Goal: Task Accomplishment & Management: Manage account settings

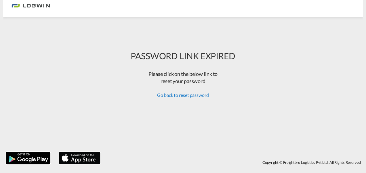
click at [173, 94] on span "Go back to reset password" at bounding box center [183, 95] width 52 height 6
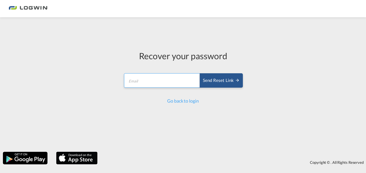
click at [151, 85] on input "email" at bounding box center [162, 80] width 76 height 14
type input "[EMAIL_ADDRESS][PERSON_NAME][DOMAIN_NAME]"
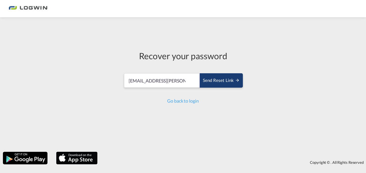
click at [214, 83] on div "Send reset link" at bounding box center [221, 80] width 37 height 7
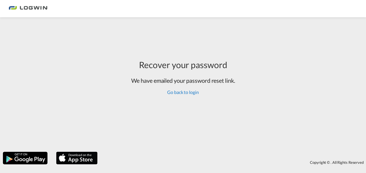
click at [179, 94] on link "Go back to login" at bounding box center [182, 91] width 31 height 5
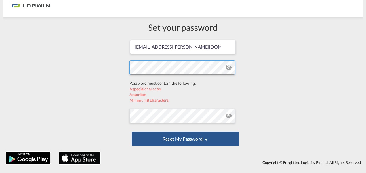
click at [155, 84] on form "[EMAIL_ADDRESS][PERSON_NAME][DOMAIN_NAME] Password must contain the following: …" at bounding box center [182, 93] width 107 height 109
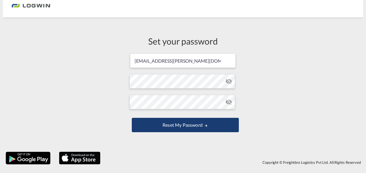
click at [173, 124] on button "Reset my password" at bounding box center [185, 125] width 107 height 14
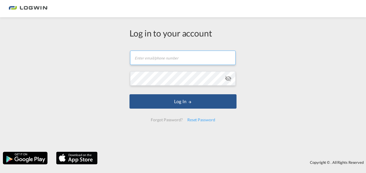
type input "[EMAIL_ADDRESS][PERSON_NAME][DOMAIN_NAME]"
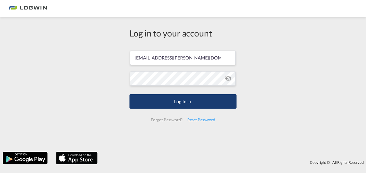
click at [161, 99] on button "Log In" at bounding box center [182, 101] width 107 height 14
